Goal: Information Seeking & Learning: Compare options

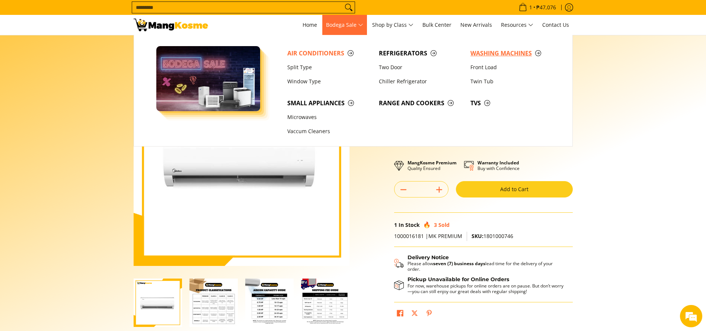
click at [516, 49] on span "Washing Machines" at bounding box center [513, 53] width 84 height 9
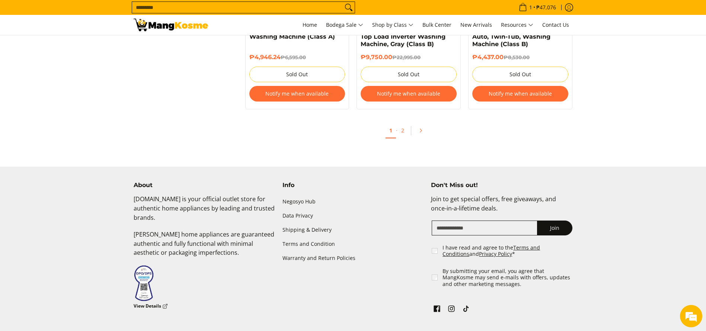
scroll to position [1685, 0]
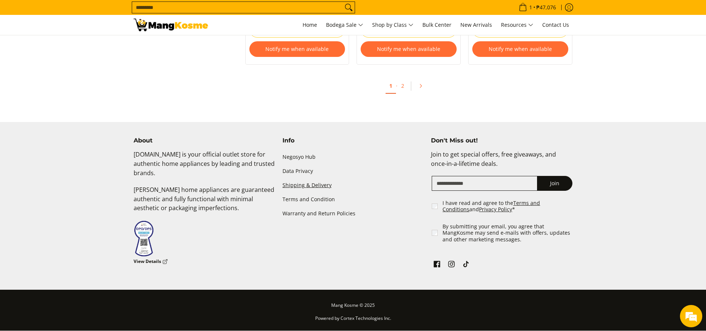
click at [320, 182] on link "Shipping & Delivery" at bounding box center [354, 186] width 142 height 14
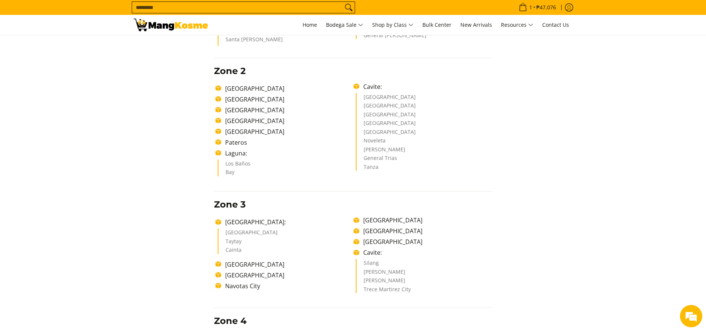
scroll to position [260, 0]
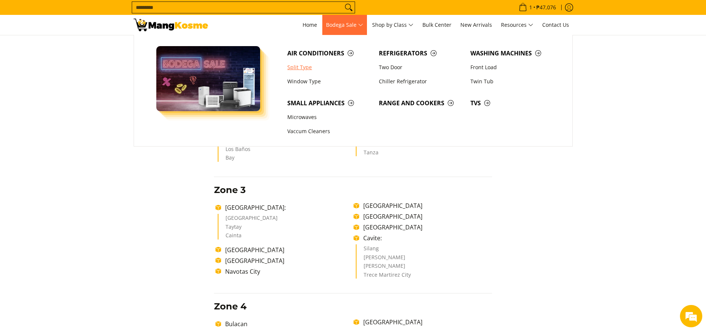
click at [302, 69] on link "Split Type" at bounding box center [330, 67] width 92 height 14
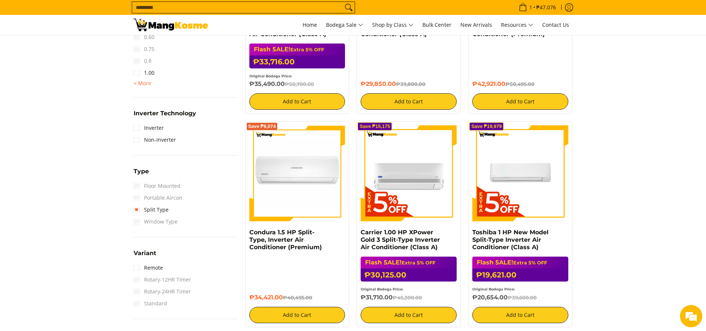
scroll to position [391, 0]
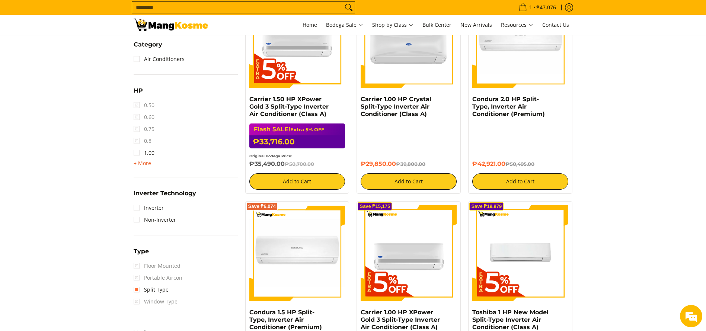
click at [148, 166] on span "+ More" at bounding box center [143, 164] width 18 height 6
click at [149, 165] on link "1.50" at bounding box center [144, 165] width 21 height 12
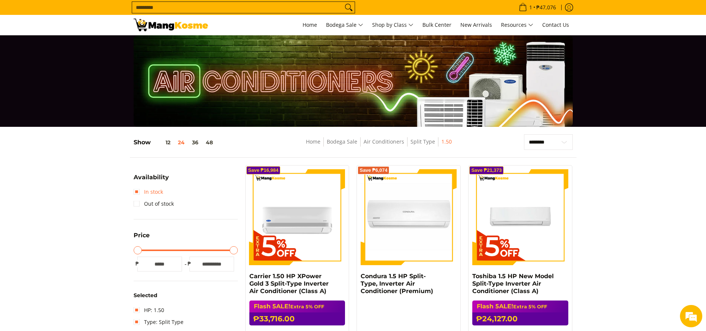
click at [144, 193] on link "In stock" at bounding box center [148, 192] width 29 height 12
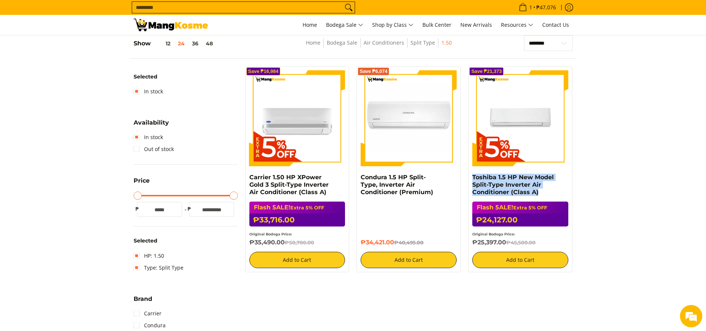
copy link "Toshiba 1.5 HP New Model Split-Type Inverter Air Conditioner (Class A)"
drag, startPoint x: 546, startPoint y: 193, endPoint x: 472, endPoint y: 177, distance: 75.1
click at [472, 177] on div "Save ₱21,373 Toshiba 1.5 HP New Model Split-Type Inverter Air Conditioner (Clas…" at bounding box center [520, 169] width 104 height 206
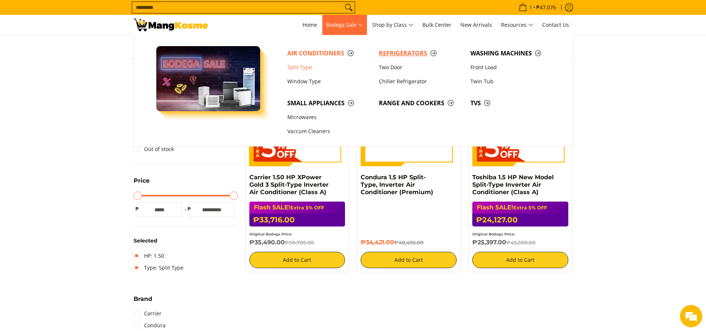
click at [400, 49] on span "Refrigerators" at bounding box center [421, 53] width 84 height 9
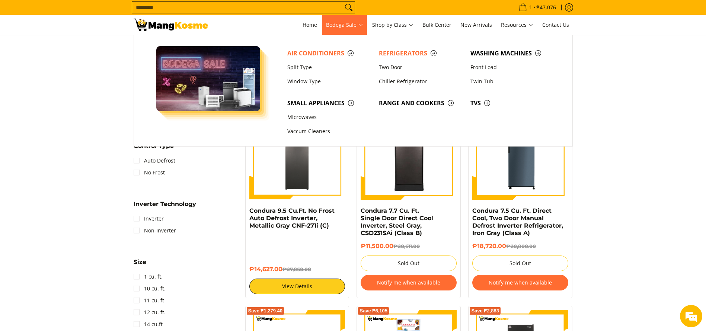
click at [307, 59] on link "Air Conditioners" at bounding box center [330, 53] width 92 height 14
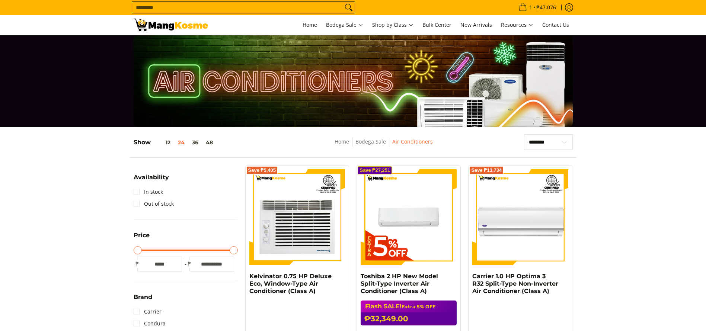
click at [105, 33] on div "1 Log in Create an Account" at bounding box center [353, 25] width 706 height 20
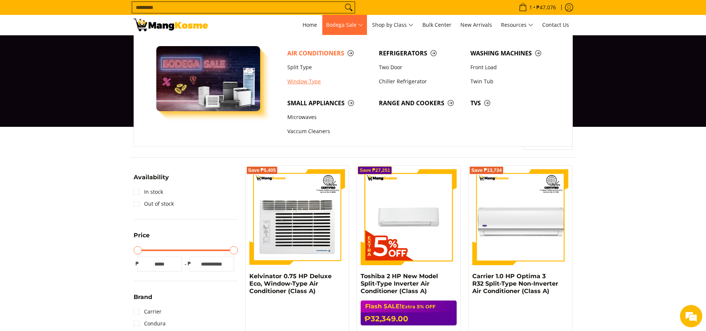
click at [306, 78] on link "Window Type" at bounding box center [330, 81] width 92 height 14
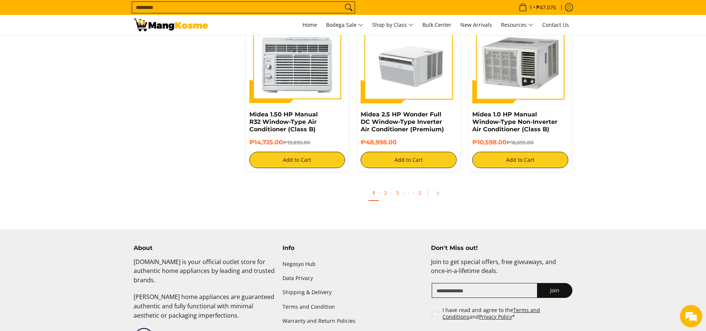
scroll to position [1527, 0]
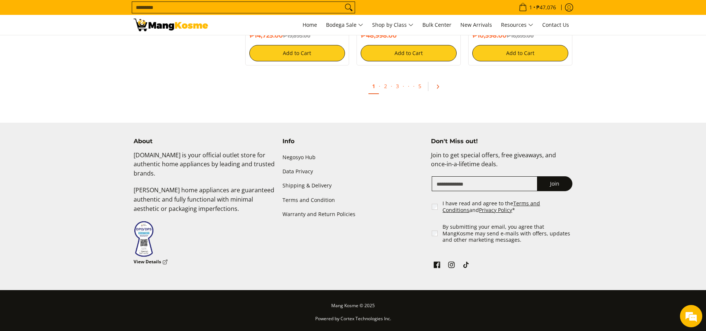
click at [440, 80] on link "Pagination" at bounding box center [441, 86] width 18 height 13
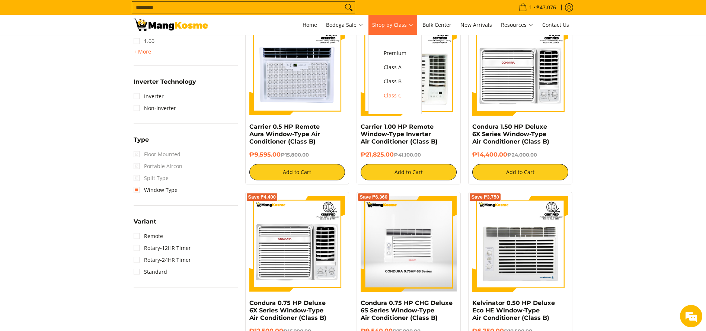
click at [404, 98] on span "Class C" at bounding box center [395, 95] width 23 height 9
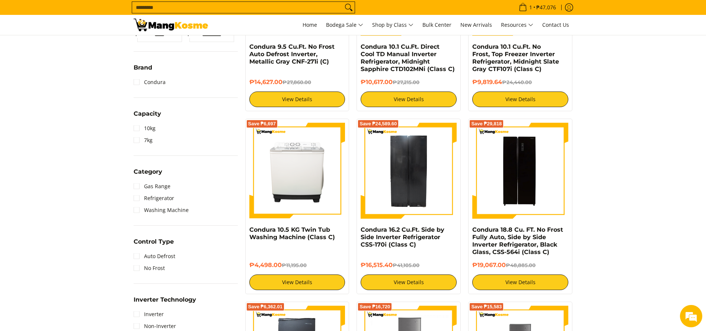
scroll to position [335, 0]
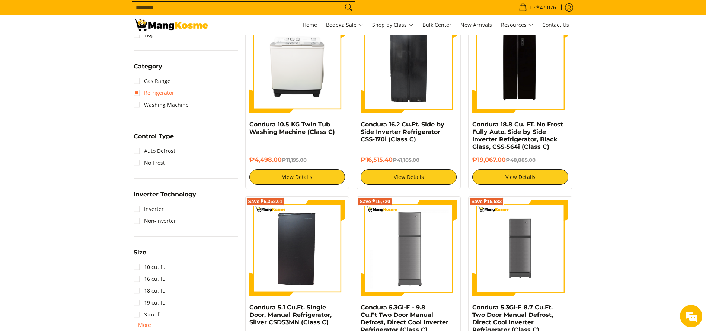
click at [148, 90] on link "Refrigerator" at bounding box center [154, 93] width 41 height 12
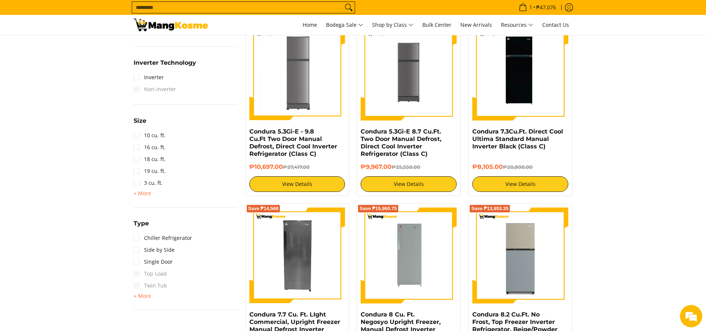
scroll to position [501, 0]
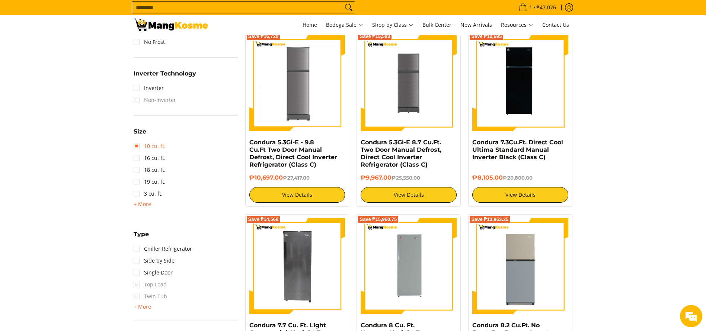
click at [138, 145] on link "10 cu. ft." at bounding box center [150, 146] width 32 height 12
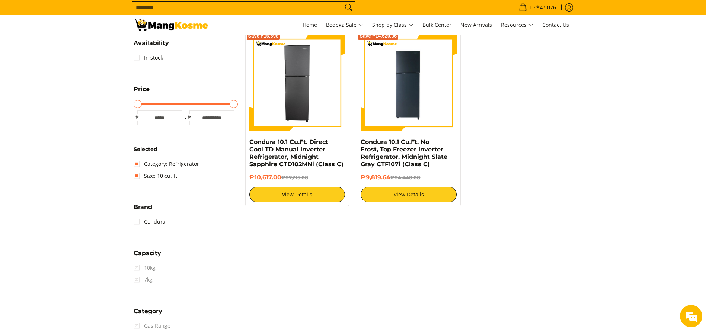
scroll to position [99, 0]
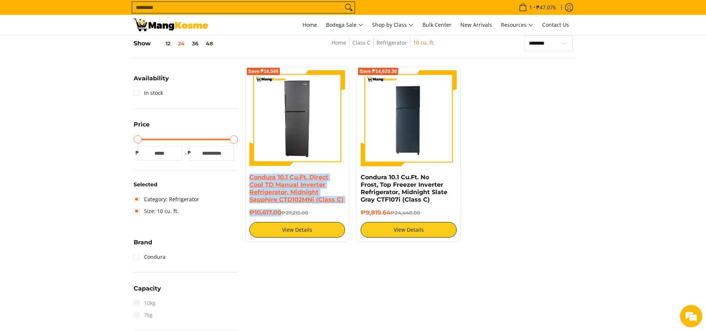
copy div "Condura 10.1 Cu.Ft. Direct Cool TD Manual Inverter Refrigerator, Midnight Sapph…"
drag, startPoint x: 282, startPoint y: 214, endPoint x: 249, endPoint y: 180, distance: 47.1
click at [250, 180] on div "Condura 10.1 Cu.Ft. Direct Cool TD Manual Inverter Refrigerator, Midnight Sapph…" at bounding box center [298, 206] width 96 height 64
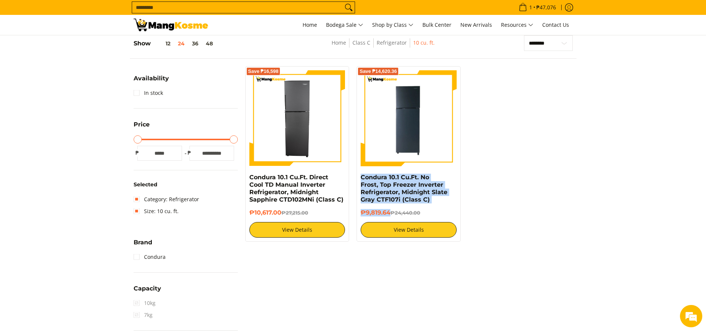
drag, startPoint x: 391, startPoint y: 214, endPoint x: 354, endPoint y: 178, distance: 52.4
click at [354, 178] on div "Save ₱14,620.36 Condura 10.1 Cu.Ft. No Frost, Top Freezer Inverter Refrigerator…" at bounding box center [409, 154] width 112 height 176
copy div "Condura 10.1 Cu.Ft. No Frost, Top Freezer Inverter Refrigerator, Midnight Slate…"
click at [525, 181] on div "Save ₱16,598 Condura 10.1 Cu.Ft. Direct Cool TD Manual Inverter Refrigerator, M…" at bounding box center [409, 157] width 335 height 183
click at [530, 182] on div "Save ₱16,598 Condura 10.1 Cu.Ft. Direct Cool TD Manual Inverter Refrigerator, M…" at bounding box center [409, 157] width 335 height 183
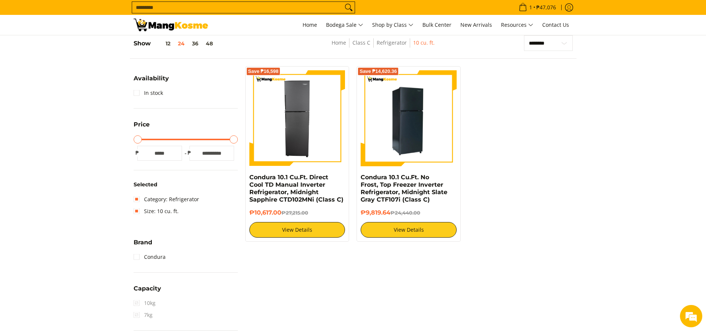
click at [424, 131] on img at bounding box center [409, 118] width 96 height 96
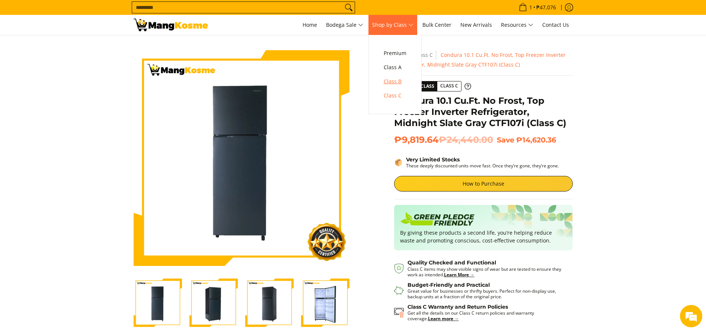
click at [398, 75] on link "Class B" at bounding box center [395, 81] width 30 height 14
